Goal: Task Accomplishment & Management: Complete application form

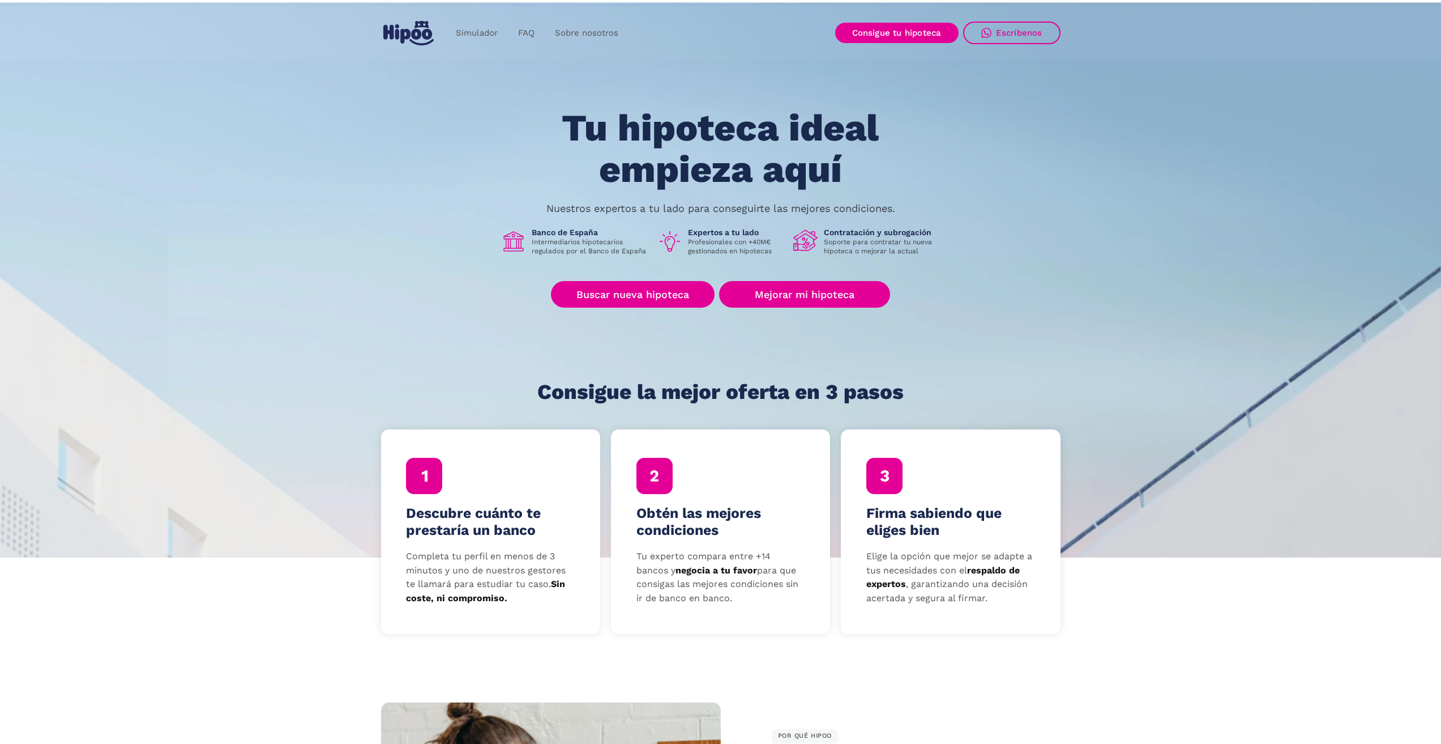
click at [481, 500] on div "Descubre cuánto te prestaría un banco Completa tu perfil en menos de 3 minutos …" at bounding box center [490, 531] width 219 height 204
click at [653, 293] on link "Buscar nueva hipoteca" at bounding box center [633, 294] width 164 height 27
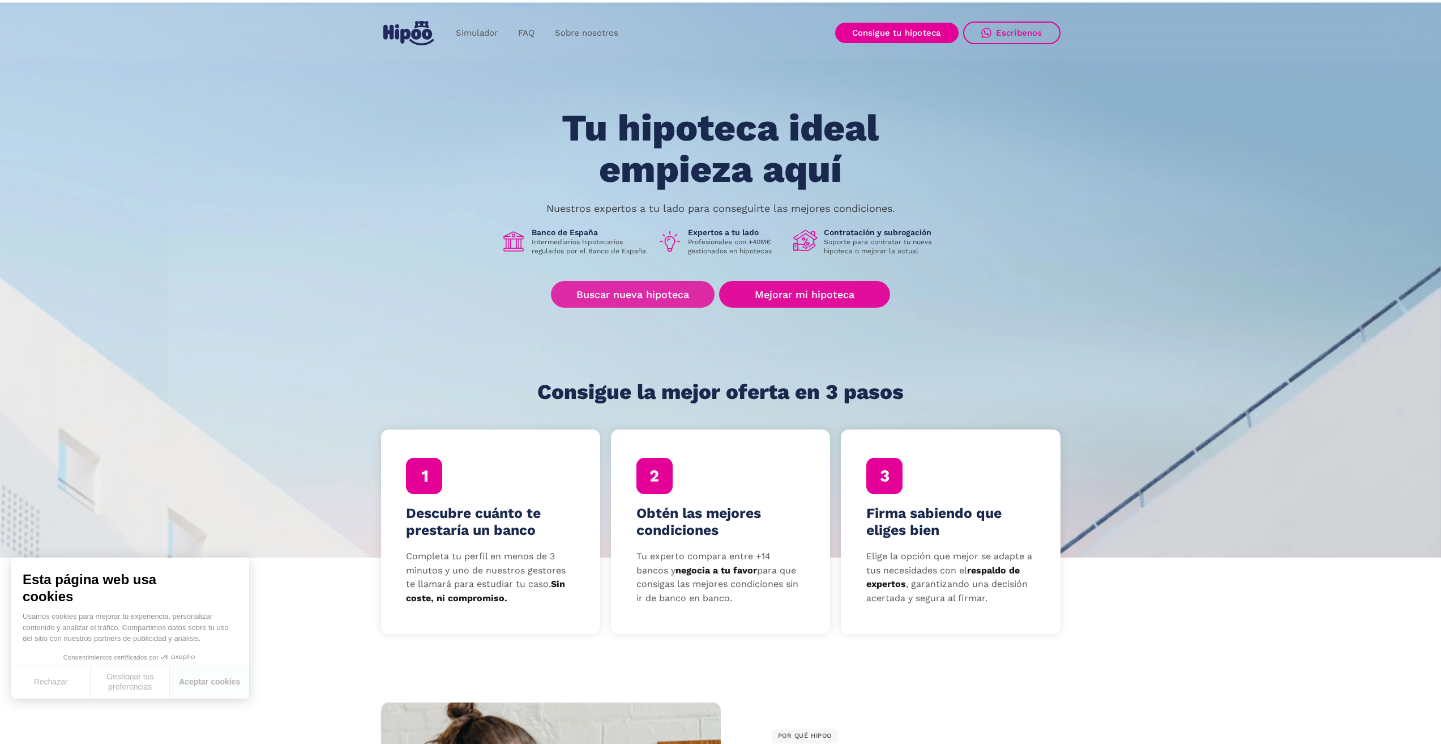
click at [630, 294] on link "Buscar nueva hipoteca" at bounding box center [633, 294] width 164 height 27
